Goal: Transaction & Acquisition: Purchase product/service

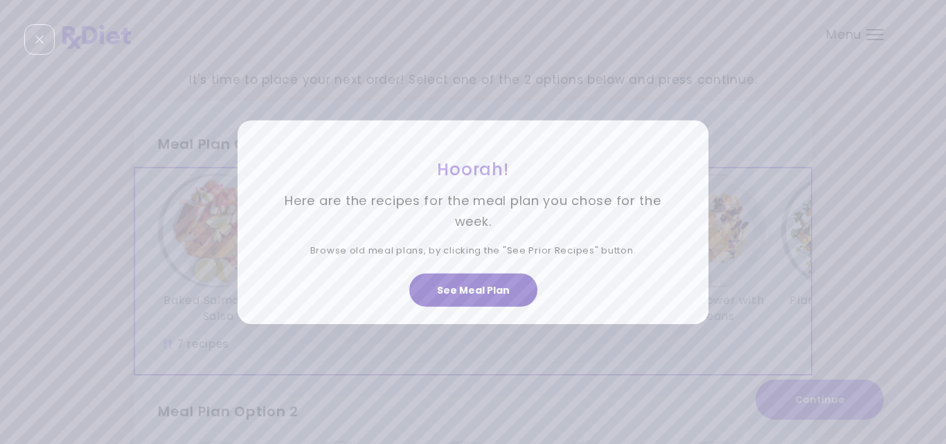
click at [479, 287] on button "See Meal Plan" at bounding box center [473, 290] width 128 height 33
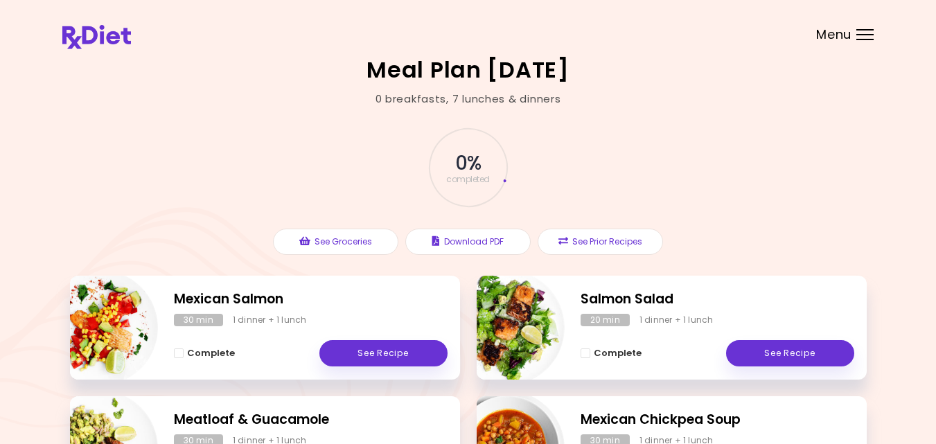
click at [265, 177] on div "0 % completed" at bounding box center [467, 167] width 415 height 94
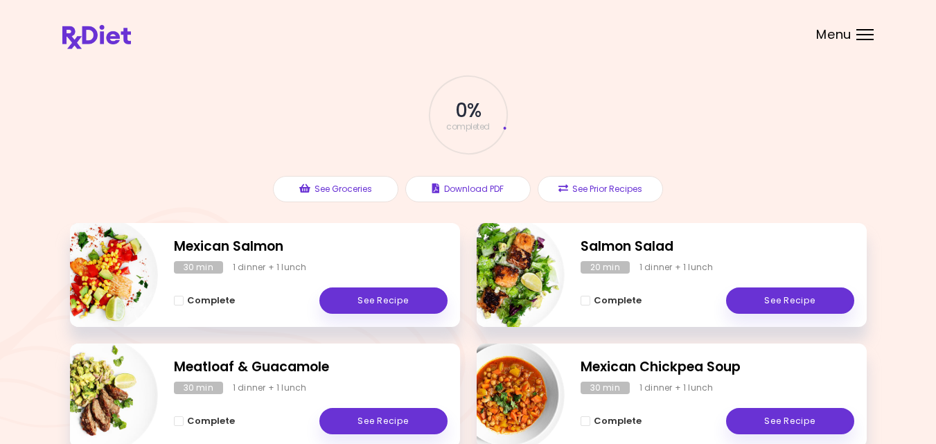
scroll to position [55, 0]
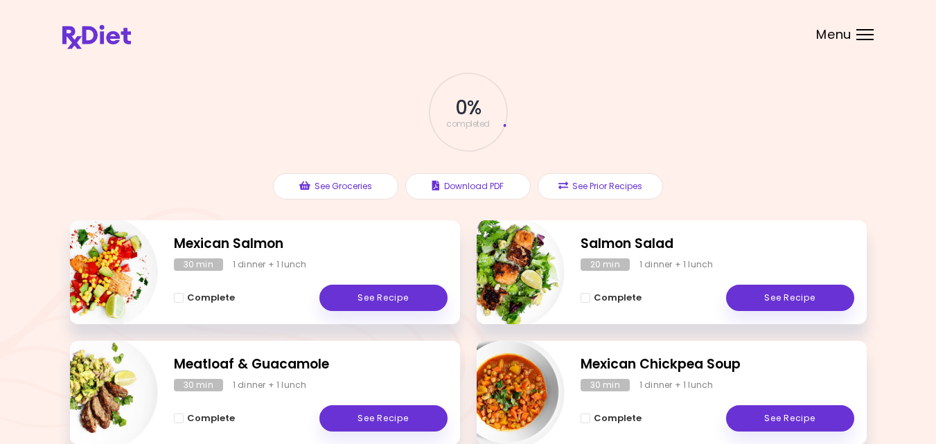
click at [864, 35] on div at bounding box center [864, 34] width 17 height 1
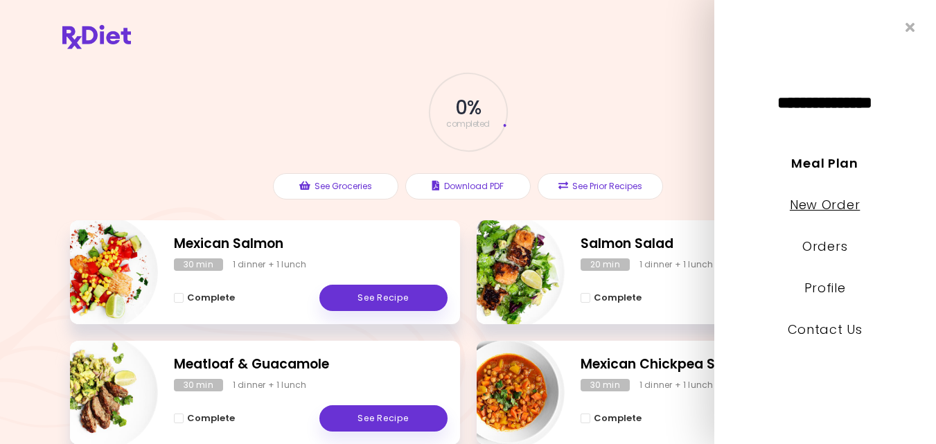
click at [826, 202] on link "New Order" at bounding box center [824, 204] width 70 height 17
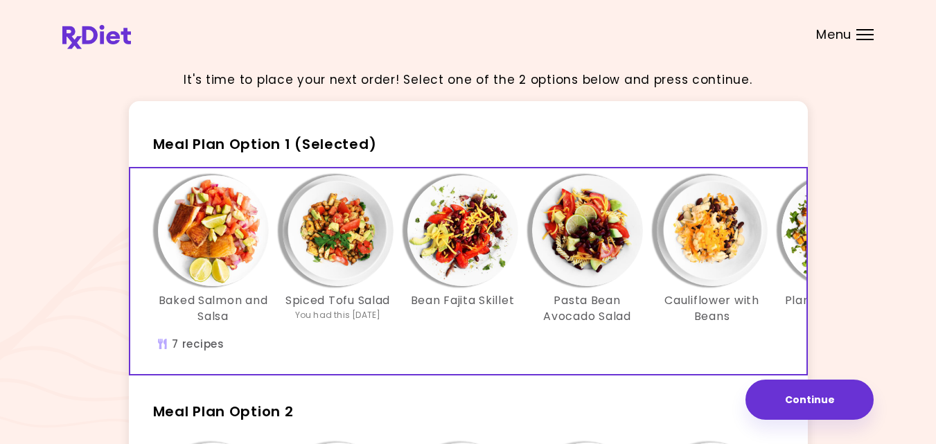
click at [826, 202] on div "It's time to place your next order! Select one of the 2 options below and press…" at bounding box center [467, 404] width 811 height 691
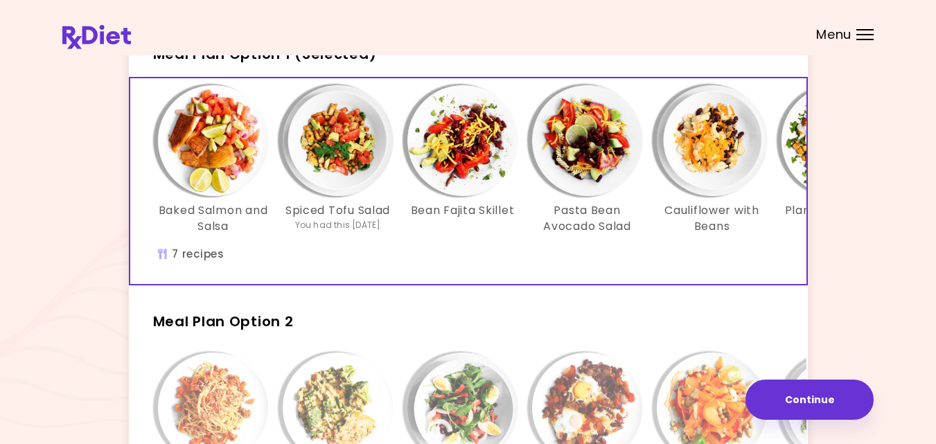
scroll to position [83, 0]
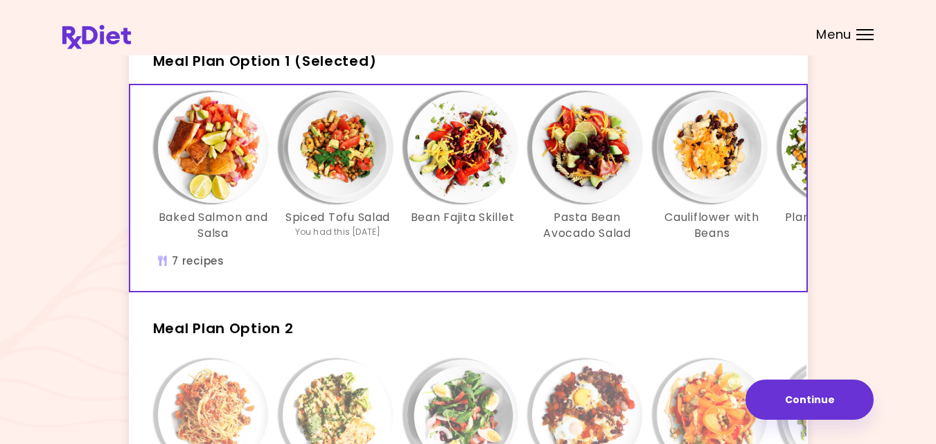
click at [819, 292] on div "It's time to place your next order! Select one of the 2 options below and press…" at bounding box center [467, 321] width 811 height 691
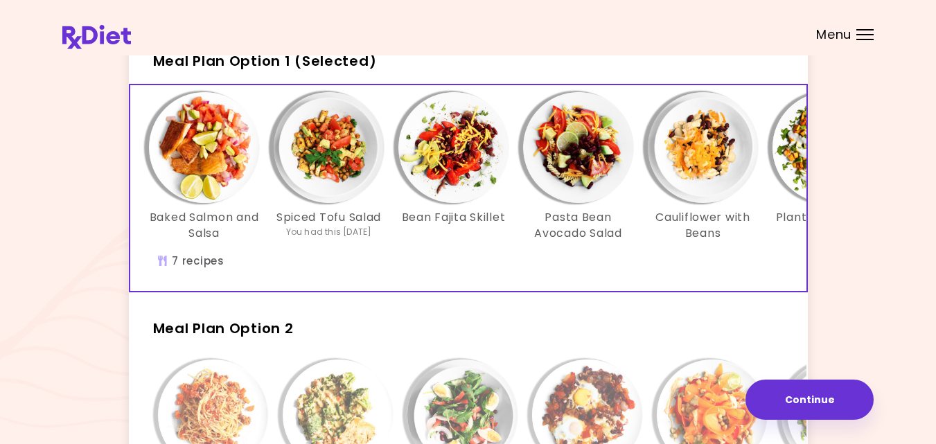
scroll to position [0, 0]
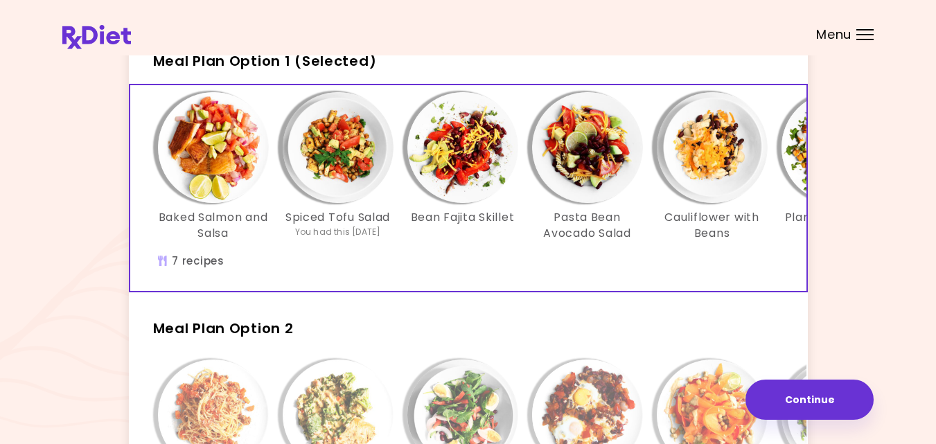
click at [875, 311] on div "It's time to place your next order! Select one of the 2 options below and press…" at bounding box center [468, 321] width 936 height 809
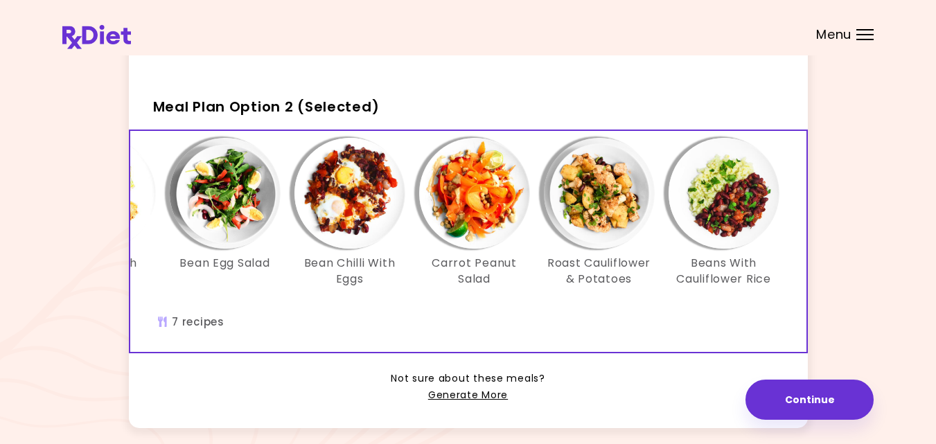
scroll to position [0, 238]
click at [850, 318] on div "It's time to place your next order! Select one of the 2 options below and press…" at bounding box center [467, 99] width 811 height 691
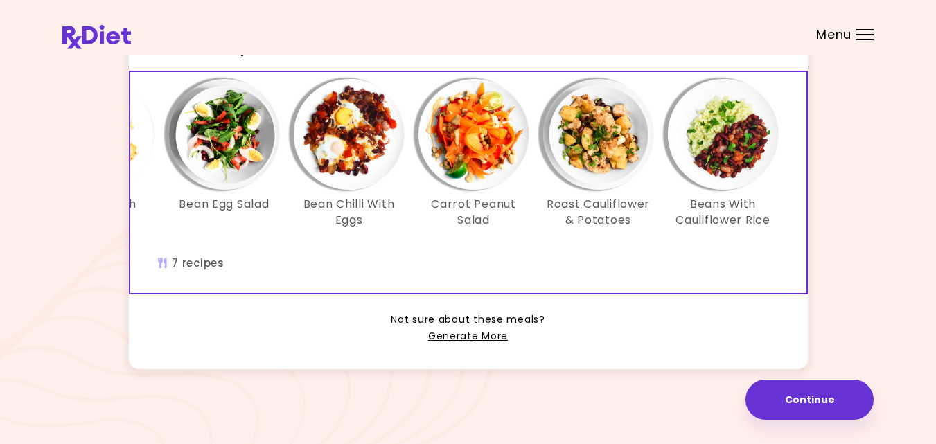
scroll to position [386, 0]
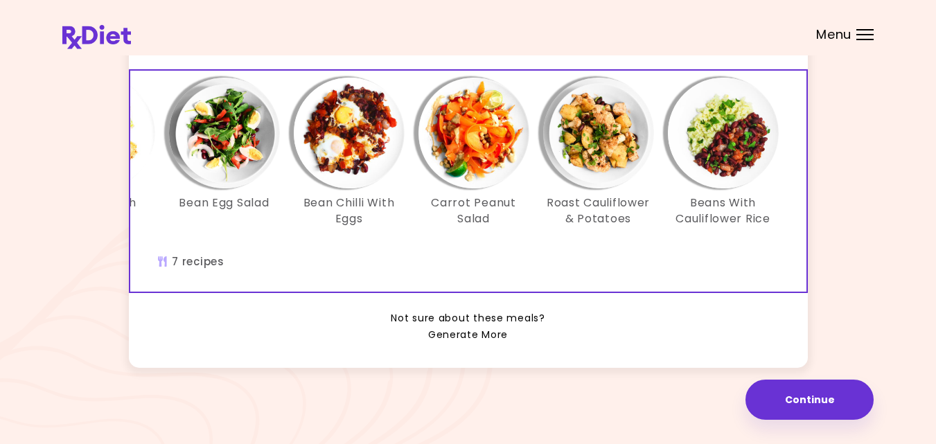
click at [449, 332] on link "Generate More" at bounding box center [468, 335] width 80 height 17
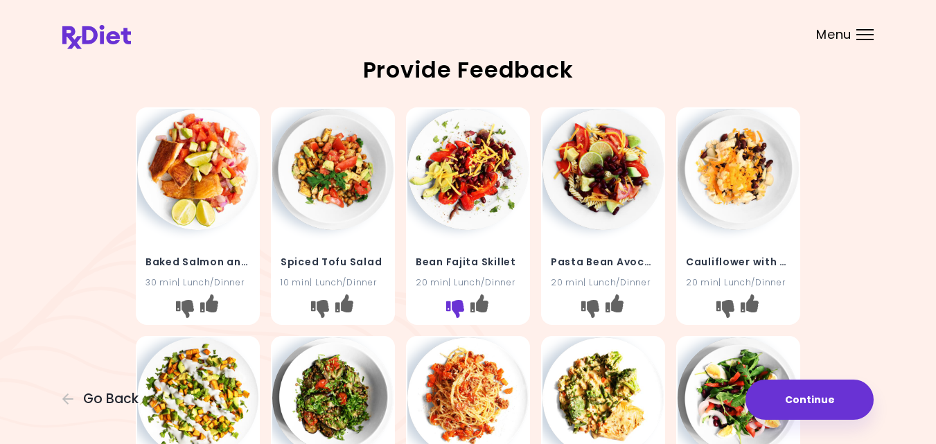
click at [454, 304] on icon "I don't like this recipe" at bounding box center [455, 309] width 18 height 18
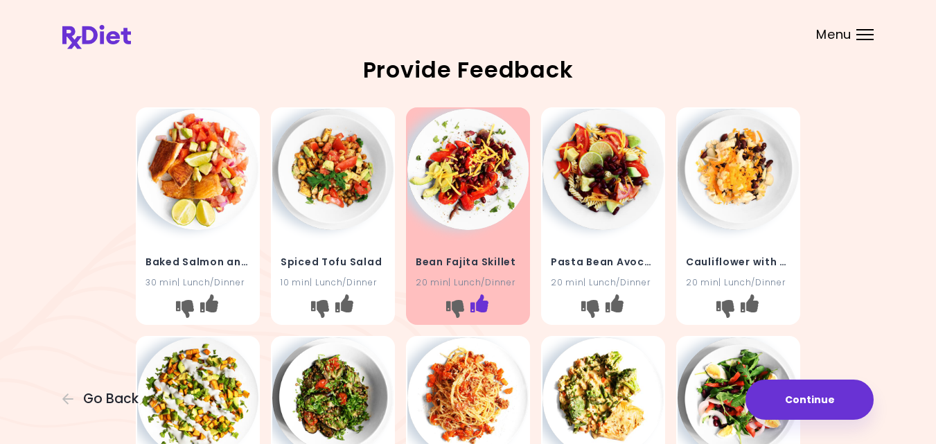
click at [481, 298] on icon "I like this recipe" at bounding box center [479, 303] width 18 height 18
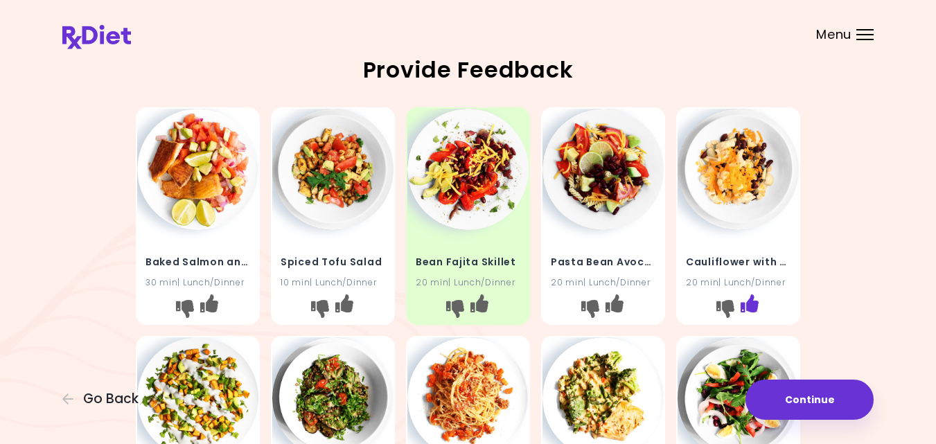
click at [752, 302] on icon "I like this recipe" at bounding box center [749, 303] width 18 height 18
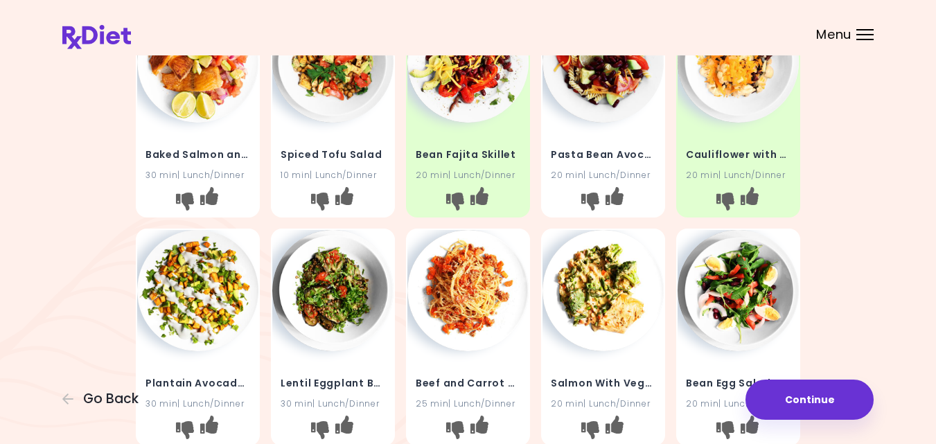
scroll to position [111, 0]
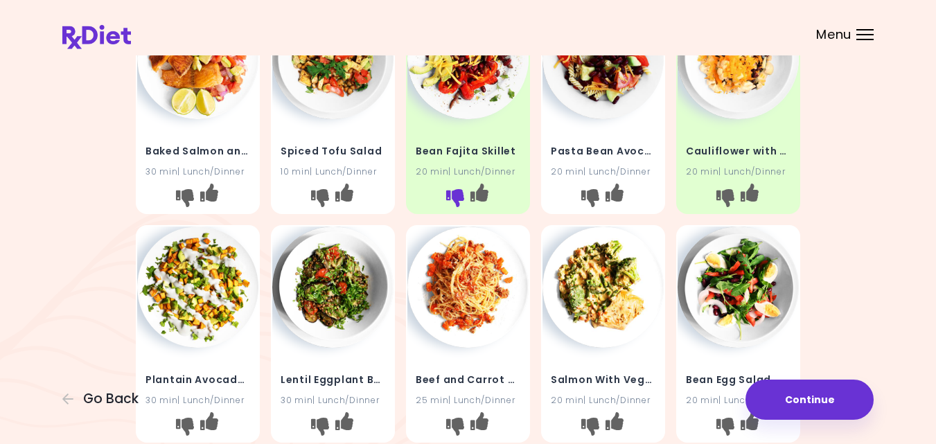
click at [452, 195] on icon "I don't like this recipe" at bounding box center [455, 198] width 18 height 18
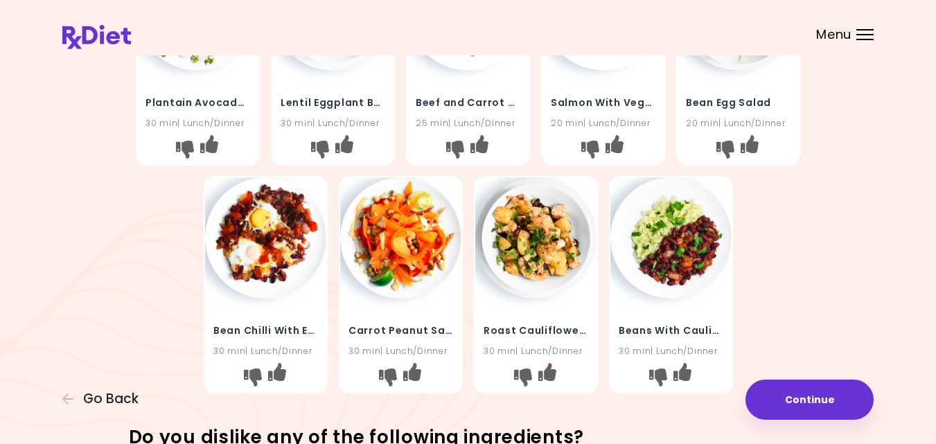
scroll to position [415, 0]
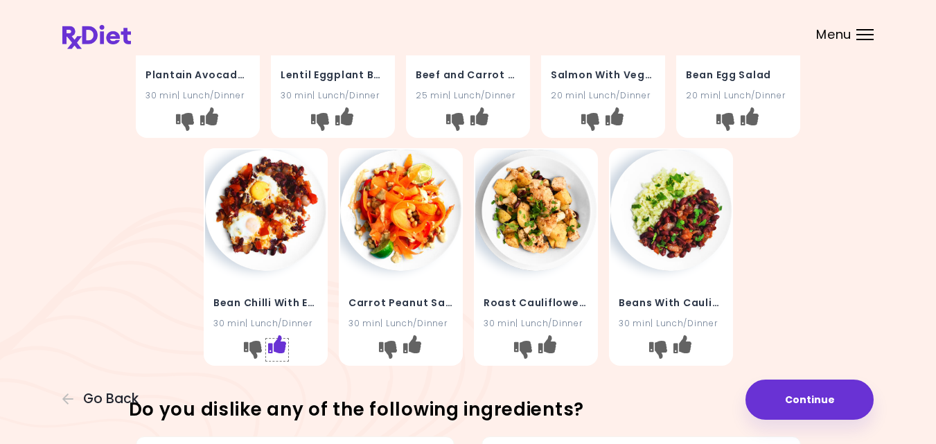
click at [274, 344] on icon "I like this recipe" at bounding box center [276, 344] width 18 height 18
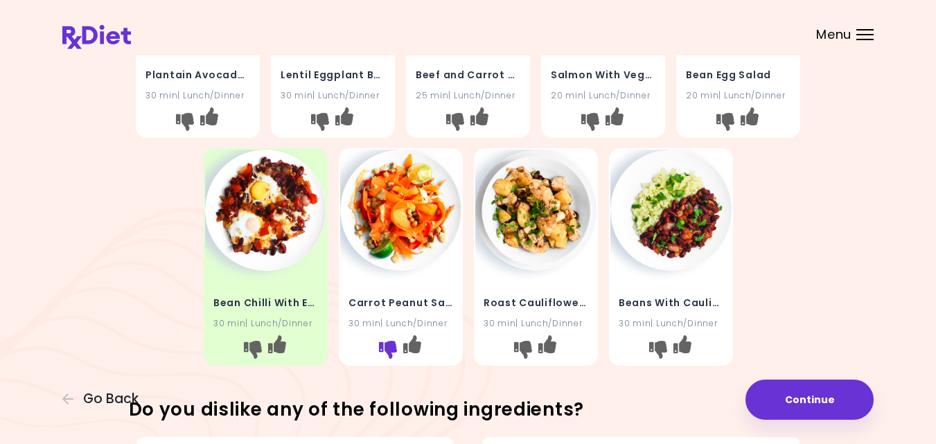
click at [387, 344] on icon "I don't like this recipe" at bounding box center [387, 350] width 18 height 18
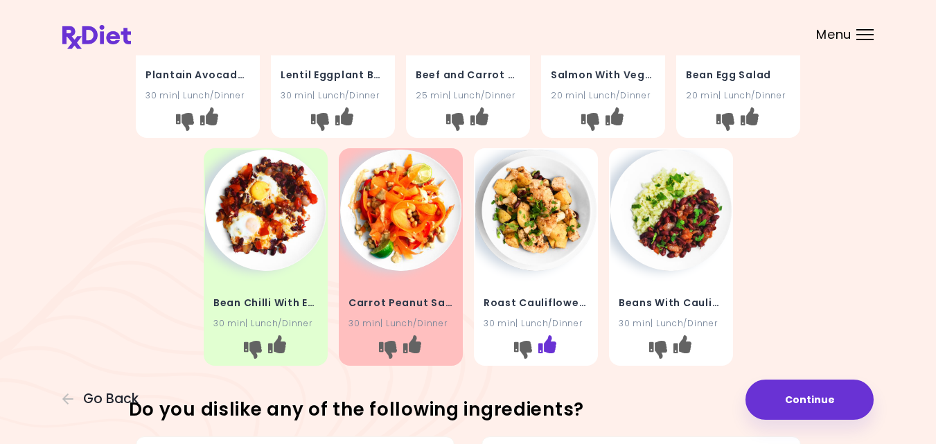
click at [549, 343] on icon "I like this recipe" at bounding box center [546, 344] width 18 height 18
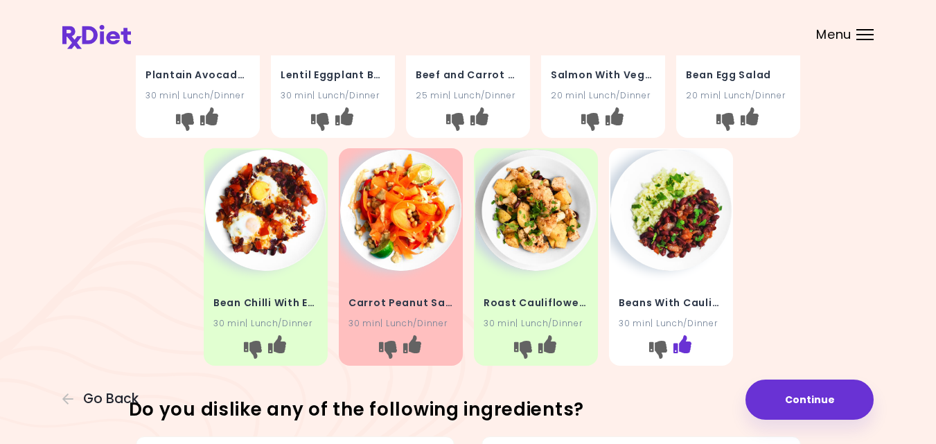
click at [686, 344] on icon "I like this recipe" at bounding box center [681, 344] width 18 height 18
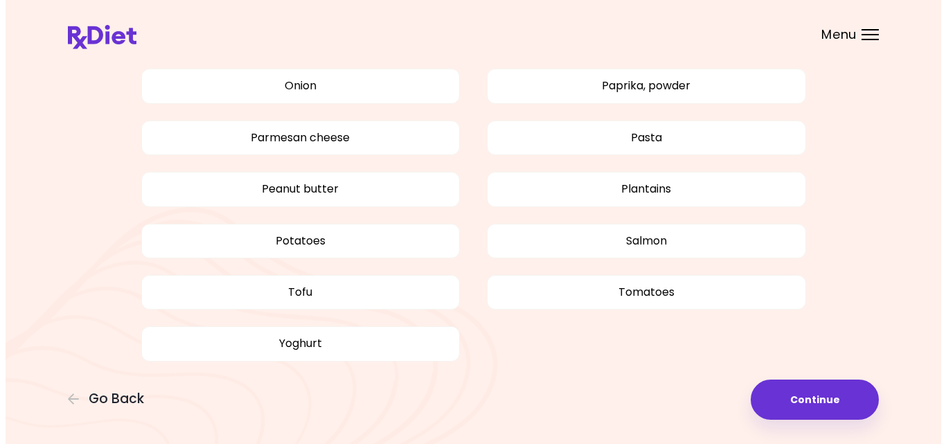
scroll to position [1249, 0]
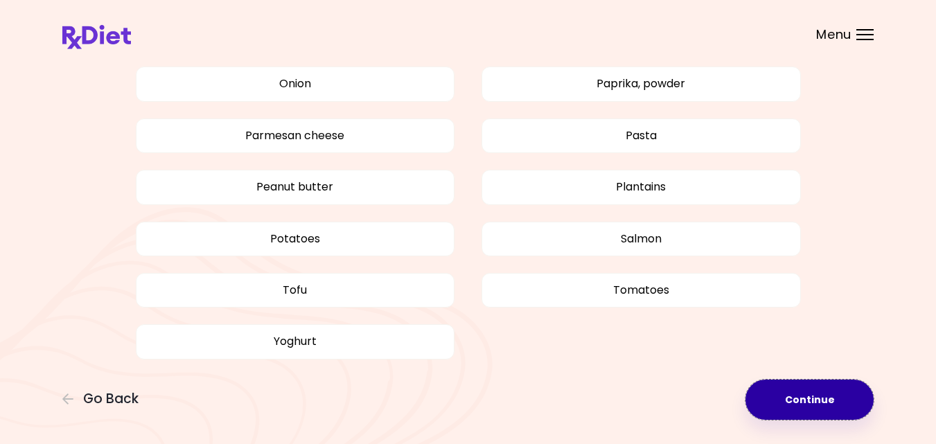
click at [810, 394] on button "Continue" at bounding box center [809, 399] width 128 height 40
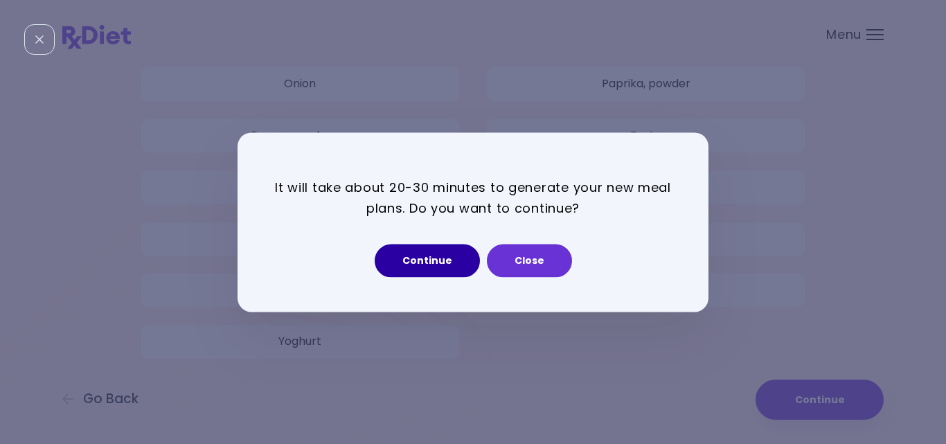
click at [424, 260] on button "Continue" at bounding box center [427, 260] width 105 height 33
select select "*"
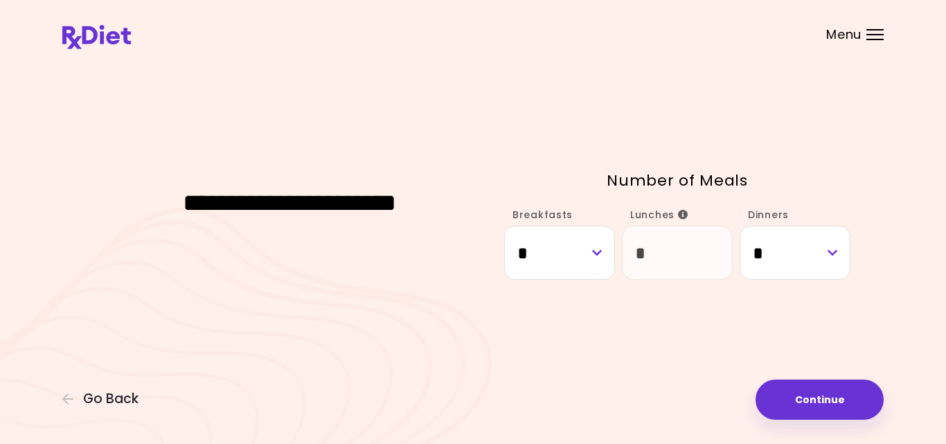
click at [852, 337] on div "**********" at bounding box center [472, 222] width 821 height 326
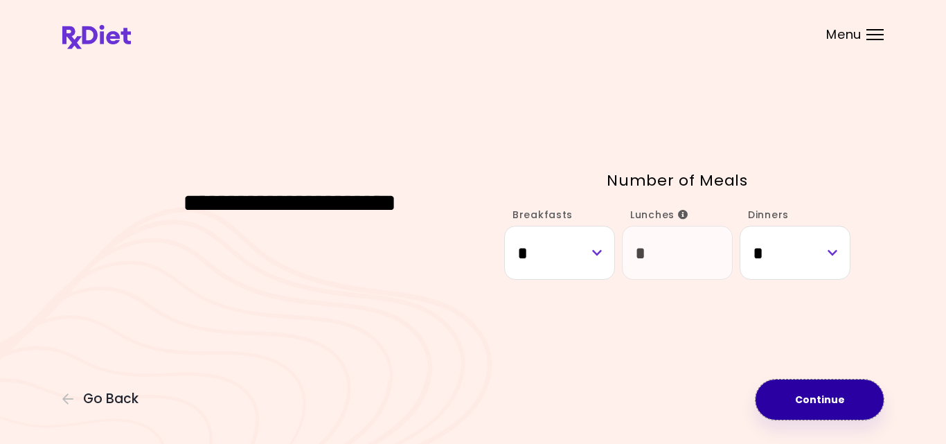
click at [839, 399] on button "Continue" at bounding box center [820, 399] width 128 height 40
